Goal: Information Seeking & Learning: Understand process/instructions

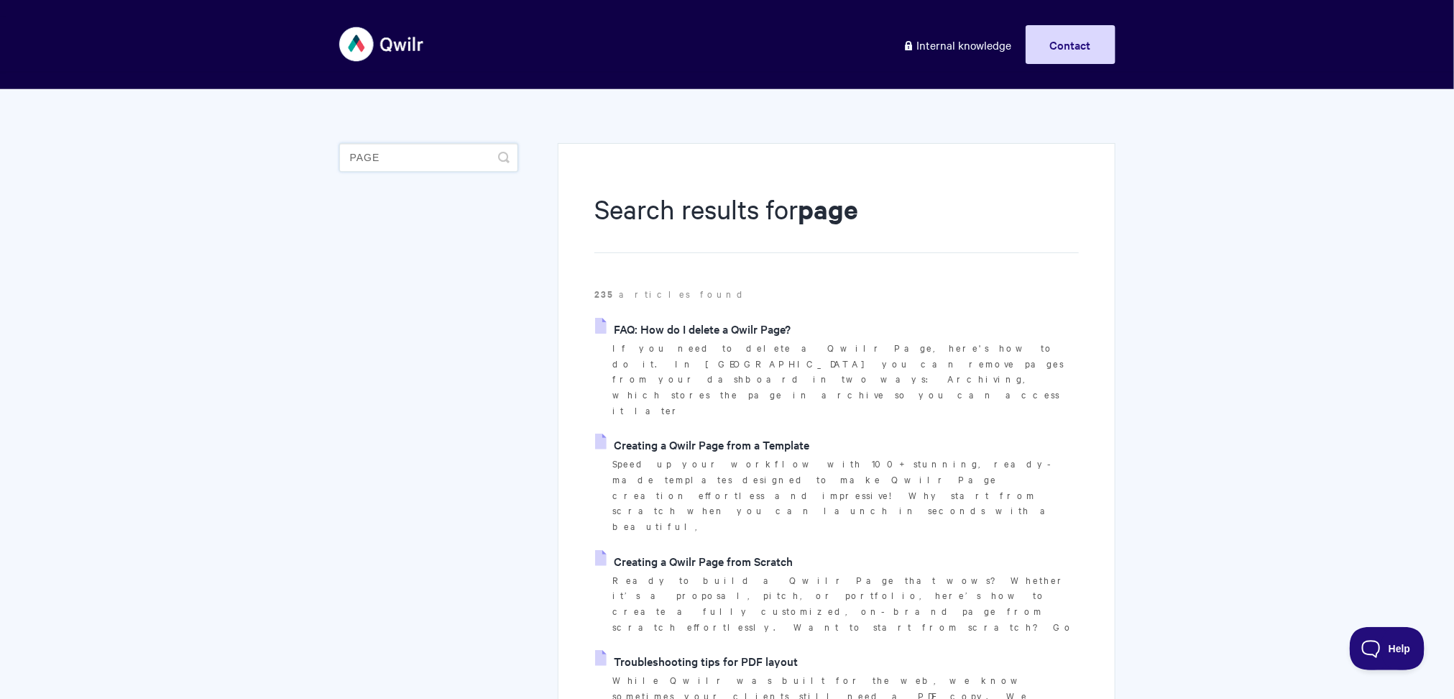
click at [459, 169] on input "page" at bounding box center [428, 157] width 179 height 29
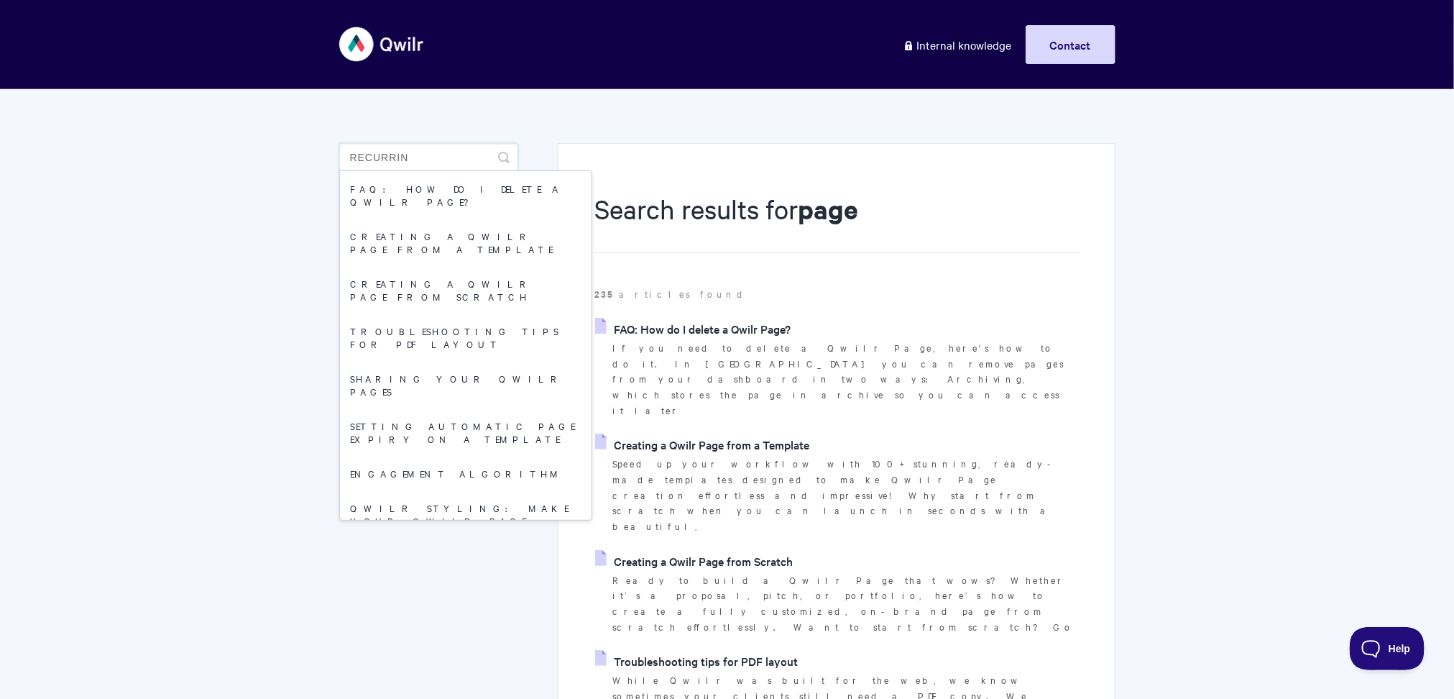
type input "recurring"
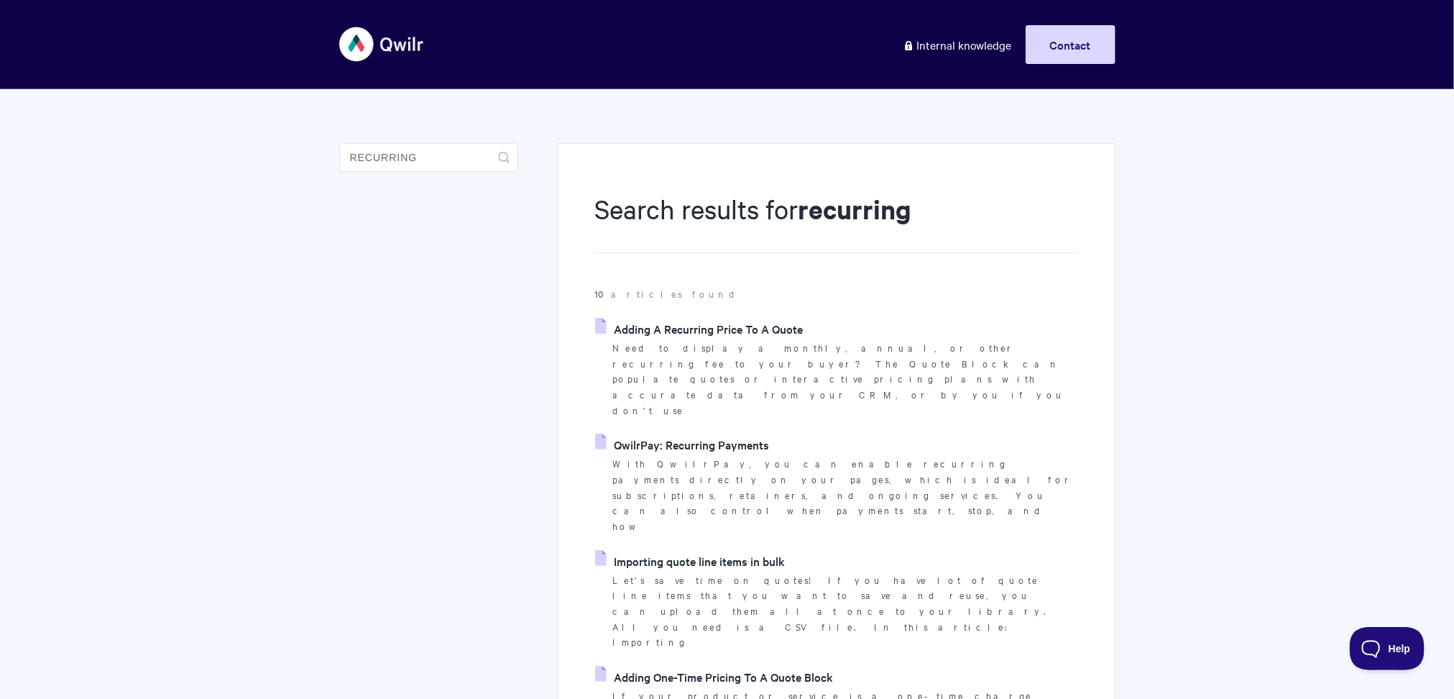
click at [672, 433] on link "QwilrPay: Recurring Payments" at bounding box center [682, 444] width 174 height 22
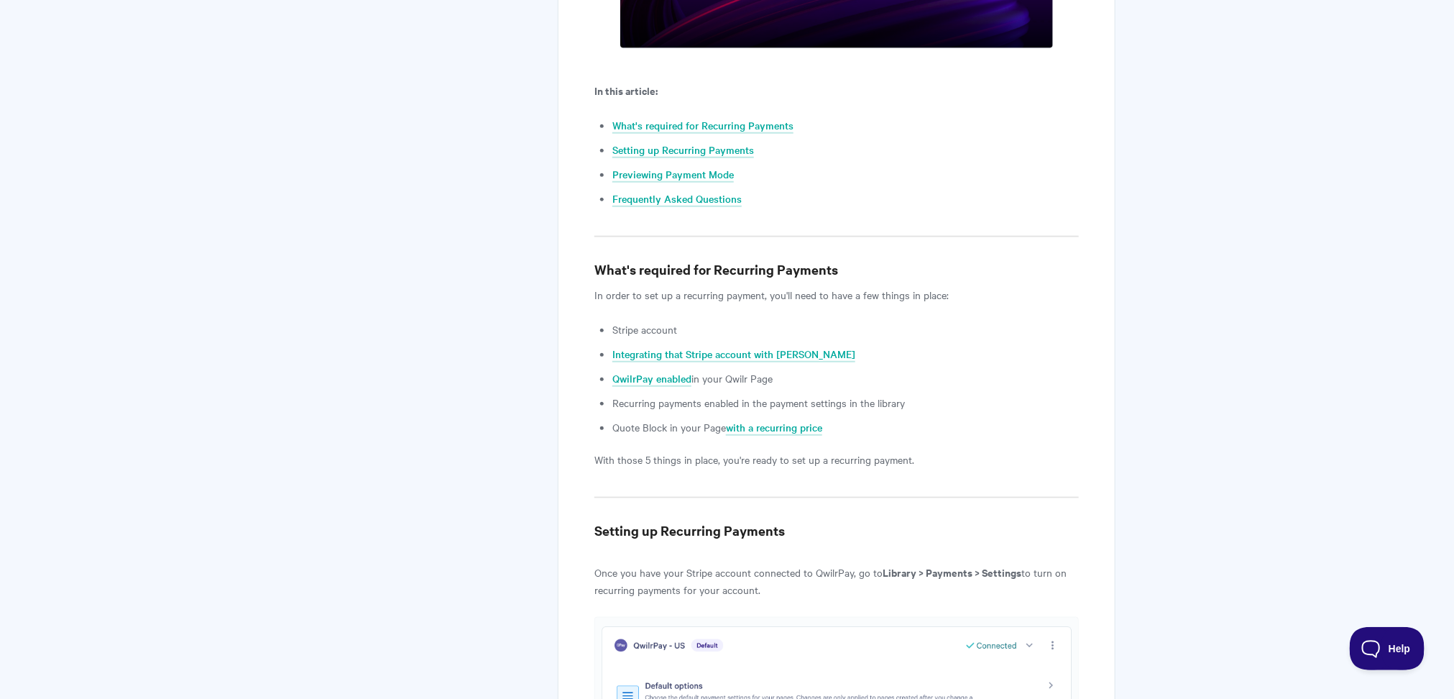
scroll to position [643, 0]
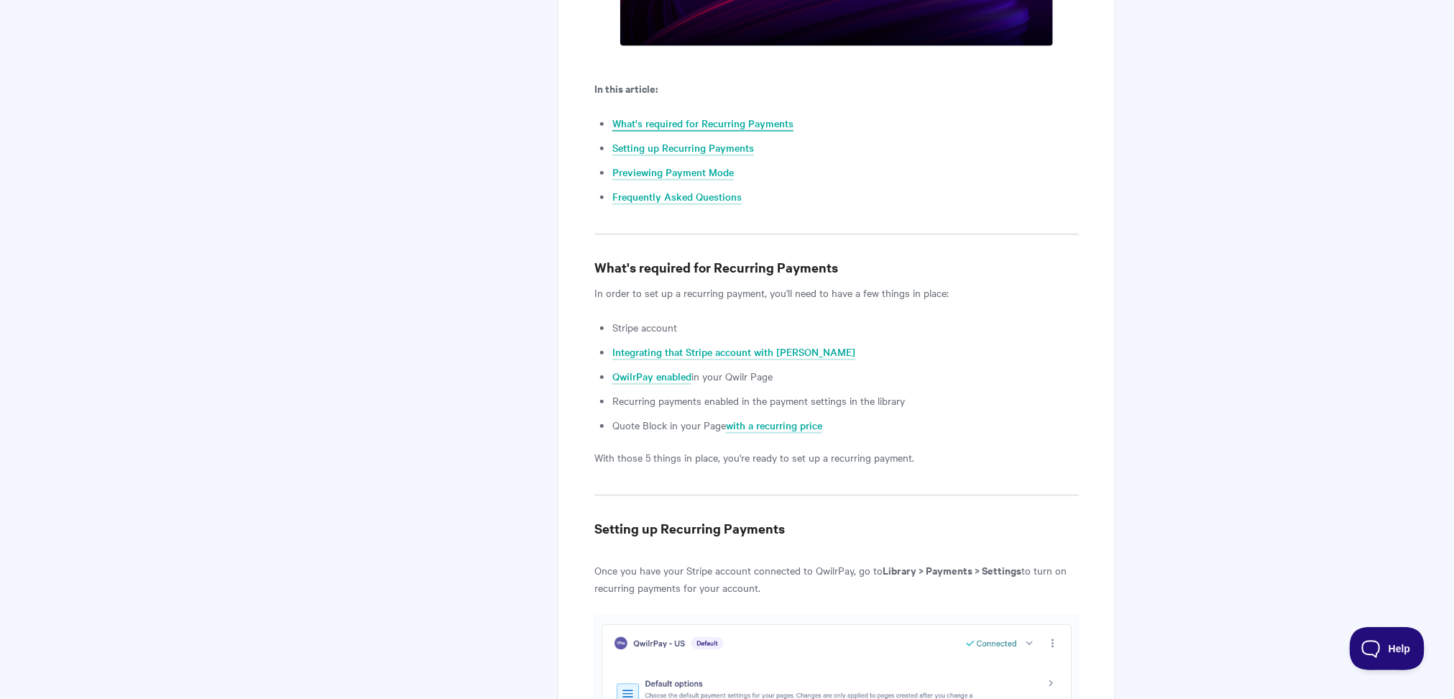
click at [784, 126] on link "What's required for Recurring Payments" at bounding box center [702, 124] width 181 height 16
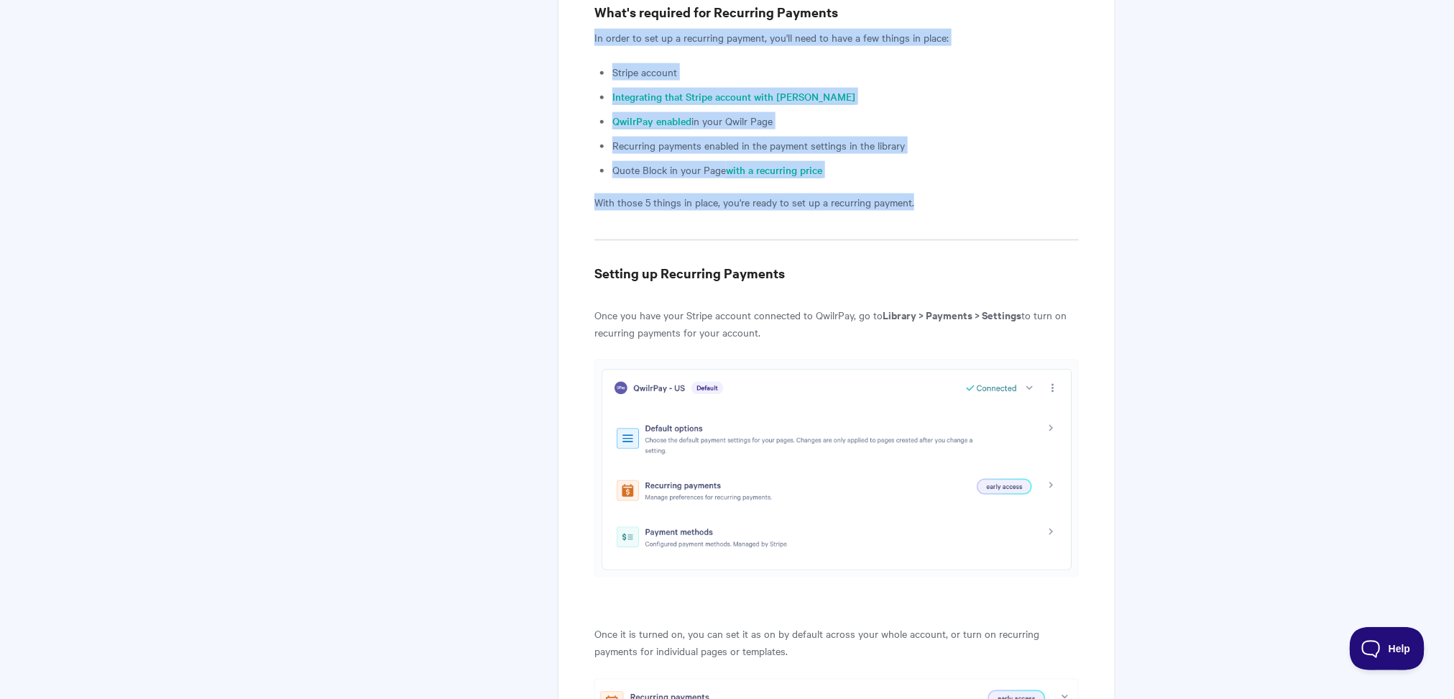
drag, startPoint x: 594, startPoint y: 38, endPoint x: 952, endPoint y: 198, distance: 392.2
copy article "In order to set up a recurring payment, you'll need to have a few things in pla…"
